Goal: Find specific page/section: Find specific page/section

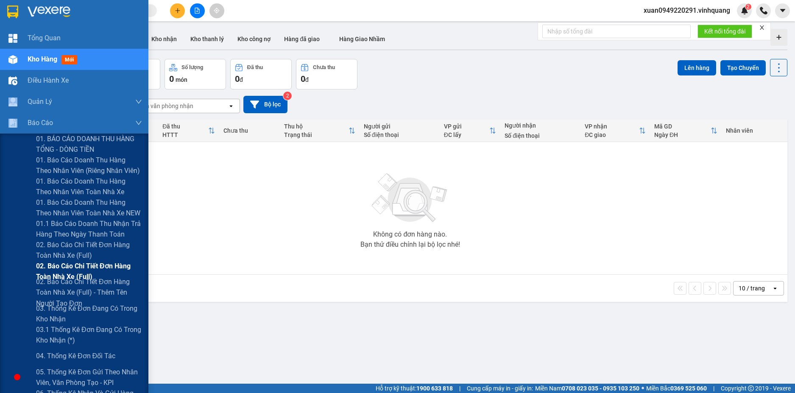
drag, startPoint x: 23, startPoint y: 101, endPoint x: 32, endPoint y: 268, distance: 167.3
click at [30, 270] on div "Tổng Quan Kho hàng mới Điều hành xe Quản [PERSON_NAME] lý đơn gửi tiền Quản lý …" at bounding box center [74, 272] width 148 height 488
click at [70, 120] on div "Báo cáo" at bounding box center [85, 122] width 114 height 21
